Goal: Find specific page/section: Find specific page/section

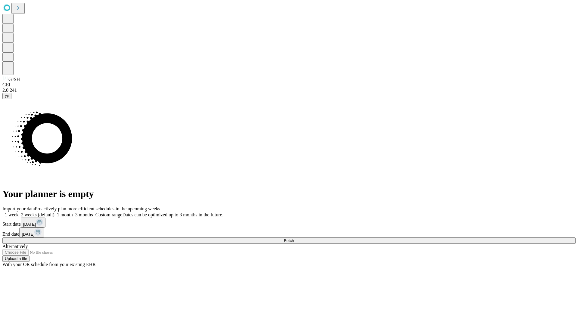
click at [294, 238] on span "Fetch" at bounding box center [289, 240] width 10 height 5
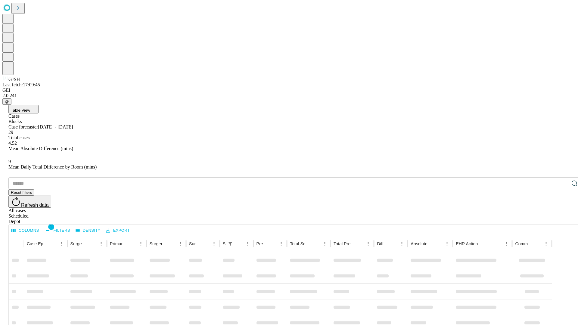
click at [562, 219] on div "Depot" at bounding box center [294, 221] width 573 height 5
